Goal: Task Accomplishment & Management: Use online tool/utility

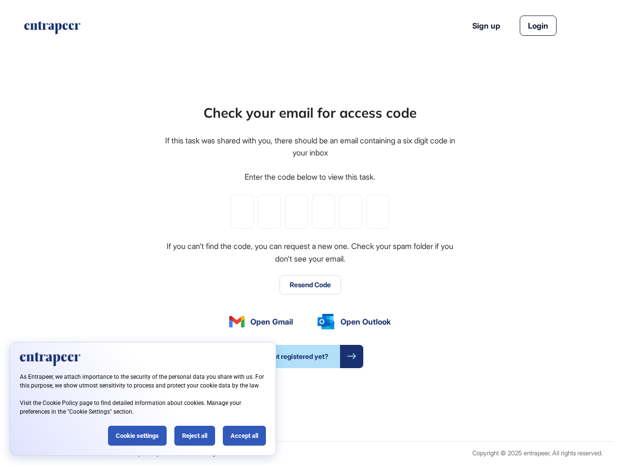
click at [310, 233] on div "Check your email for access code If this task was shared with you, there should…" at bounding box center [310, 236] width 293 height 266
click at [242, 212] on input "tel" at bounding box center [242, 212] width 23 height 34
click at [269, 212] on input "tel" at bounding box center [269, 212] width 23 height 34
click at [297, 212] on input "tel" at bounding box center [296, 212] width 23 height 34
click at [324, 212] on input "tel" at bounding box center [323, 212] width 23 height 34
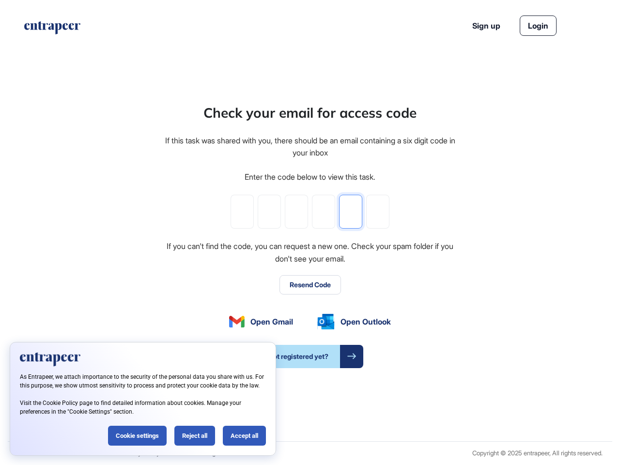
click at [351, 212] on input "tel" at bounding box center [350, 212] width 23 height 34
click at [378, 212] on input "tel" at bounding box center [377, 212] width 23 height 34
click at [310, 285] on button "Resend Code" at bounding box center [311, 284] width 62 height 19
